Goal: Transaction & Acquisition: Purchase product/service

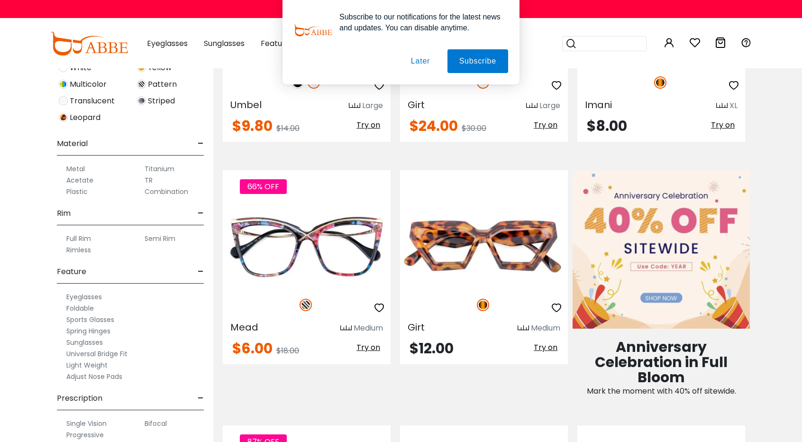
scroll to position [386, 0]
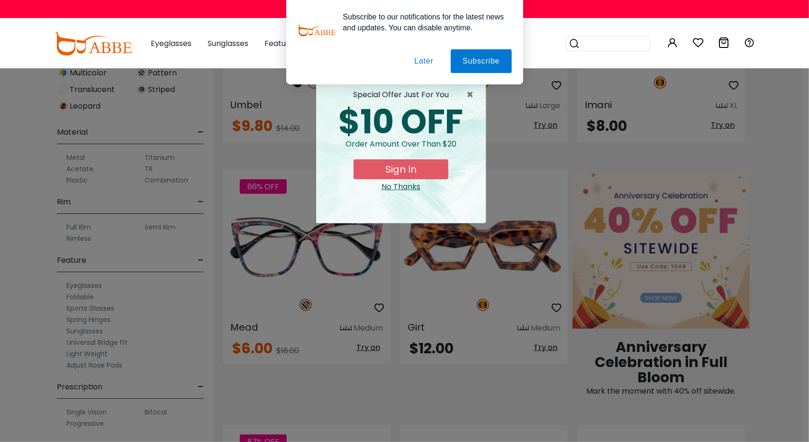
click at [402, 187] on div "No Thanks" at bounding box center [401, 186] width 155 height 11
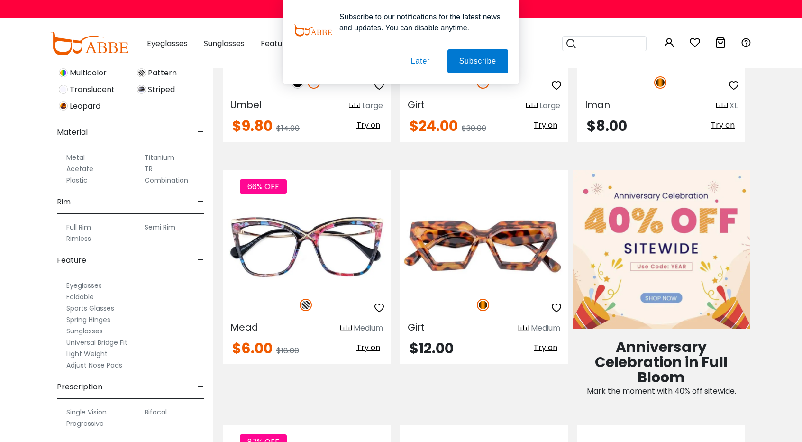
click at [79, 422] on label "Progressive" at bounding box center [84, 423] width 37 height 11
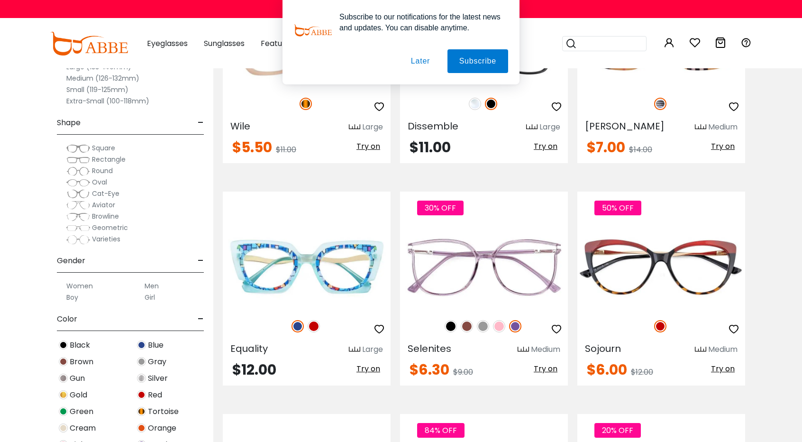
click at [420, 65] on button "Later" at bounding box center [420, 61] width 43 height 24
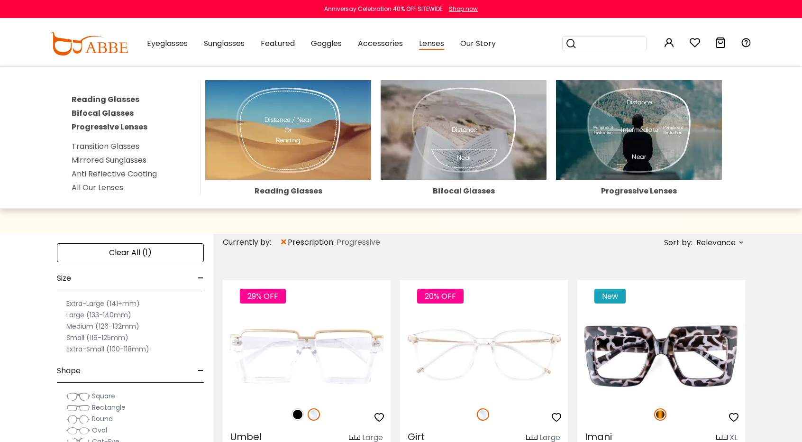
click at [614, 135] on img at bounding box center [639, 130] width 166 height 100
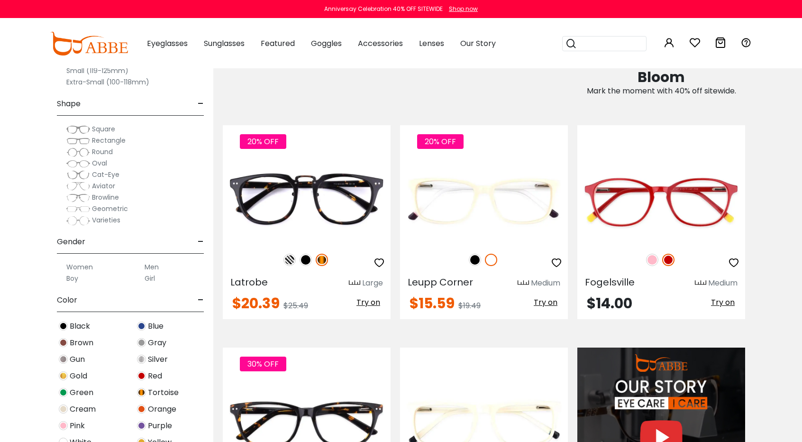
scroll to position [711, 0]
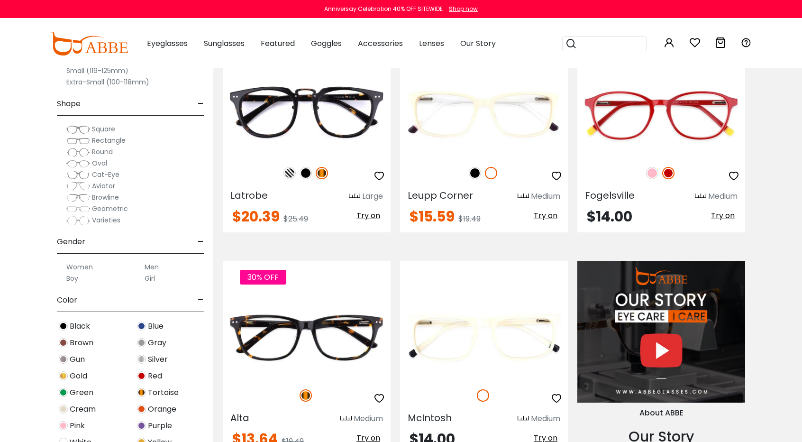
click at [76, 265] on label "Women" at bounding box center [79, 266] width 27 height 11
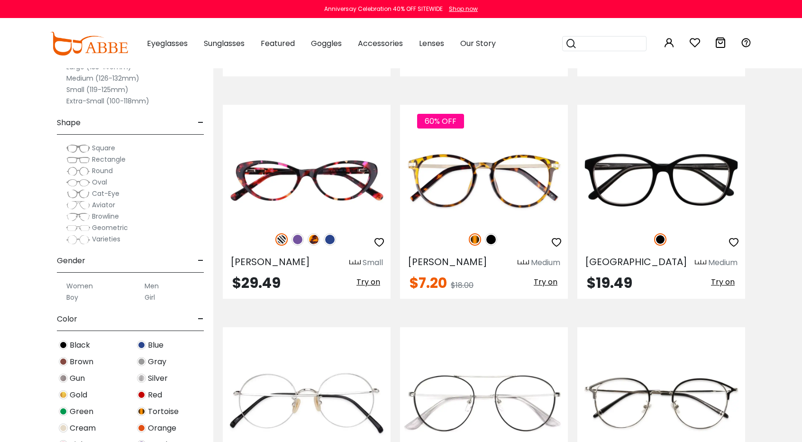
scroll to position [2418, 0]
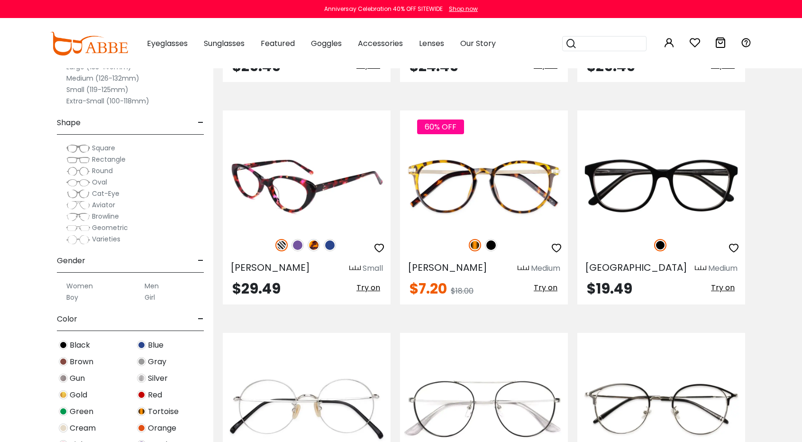
click at [331, 246] on img at bounding box center [330, 245] width 12 height 12
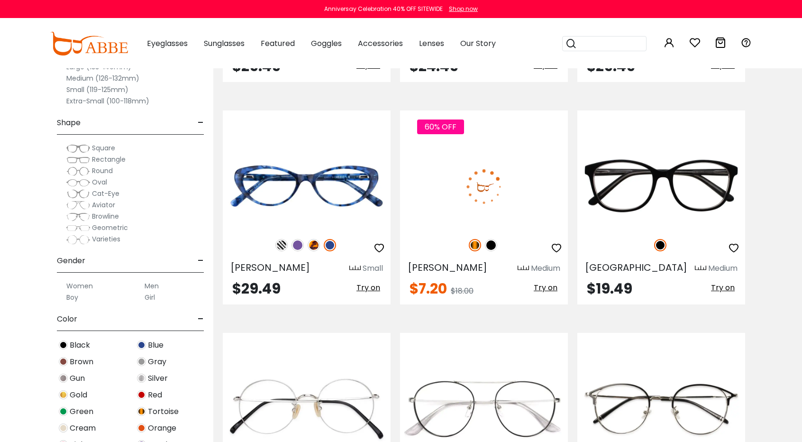
click at [493, 244] on img at bounding box center [491, 245] width 12 height 12
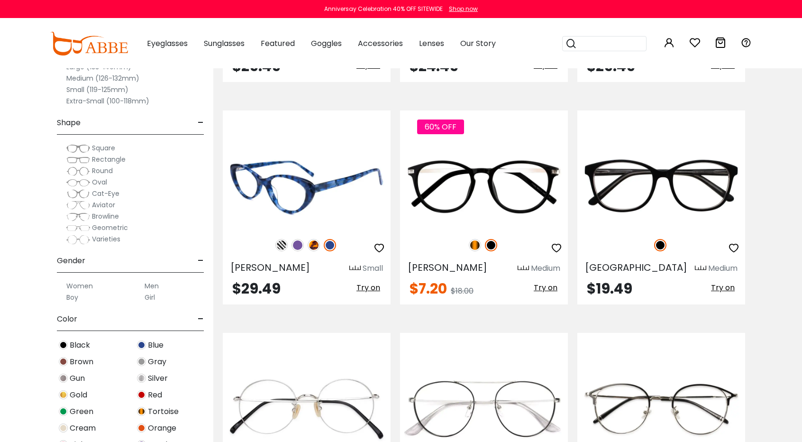
click at [299, 245] on img at bounding box center [298, 245] width 12 height 12
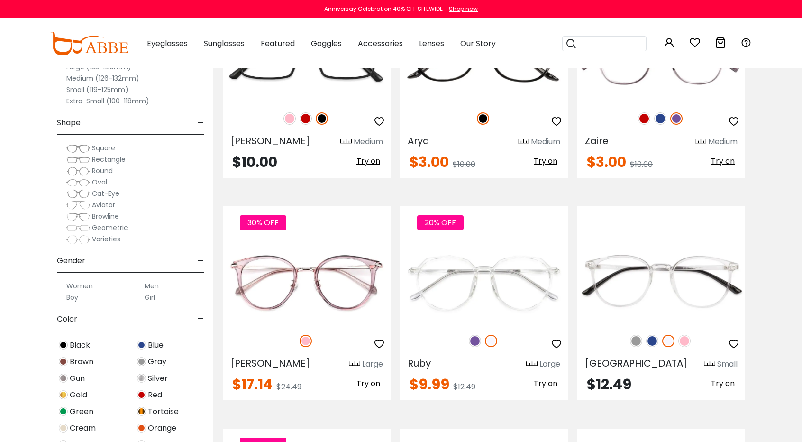
scroll to position [3224, 0]
